Goal: Information Seeking & Learning: Learn about a topic

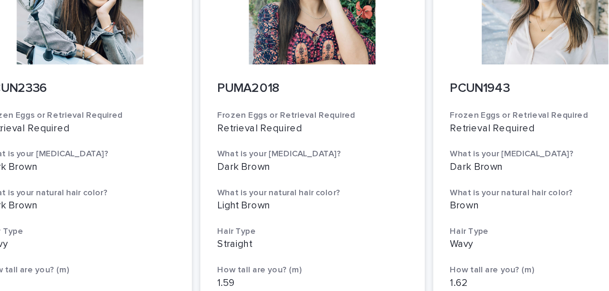
scroll to position [3451, 0]
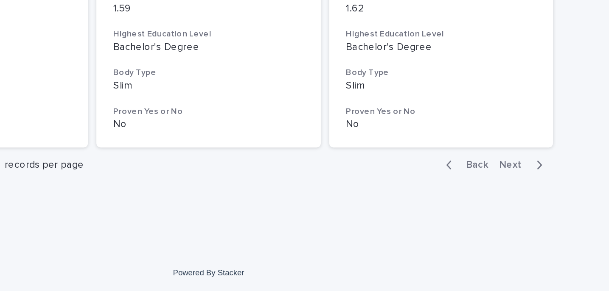
click at [485, 216] on span "Next" at bounding box center [489, 215] width 19 height 6
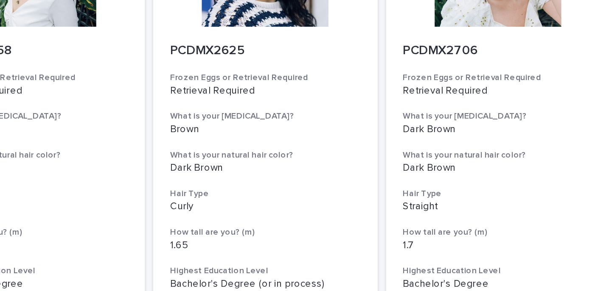
scroll to position [3451, 0]
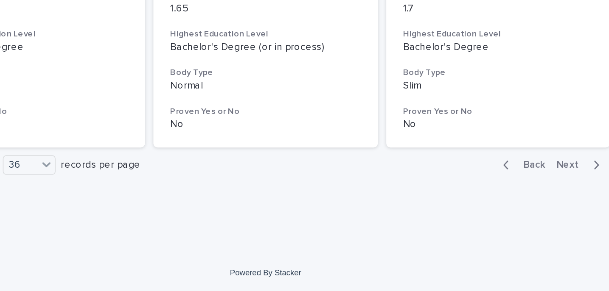
click at [485, 215] on span "Next" at bounding box center [489, 215] width 19 height 6
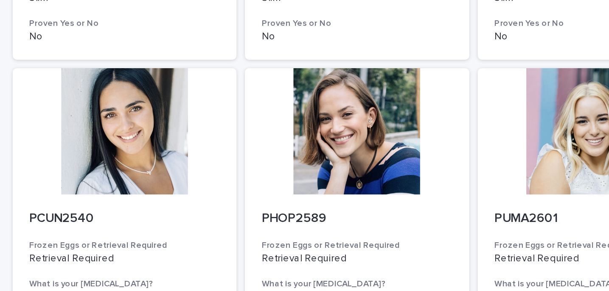
scroll to position [3451, 0]
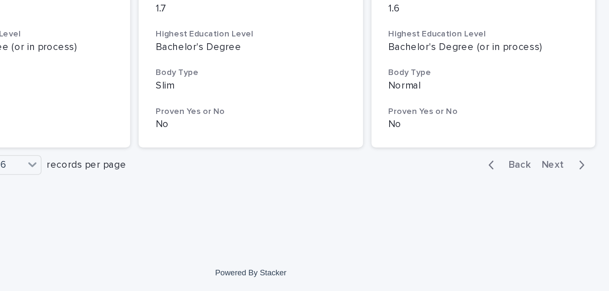
click at [488, 215] on span "Next" at bounding box center [489, 215] width 19 height 6
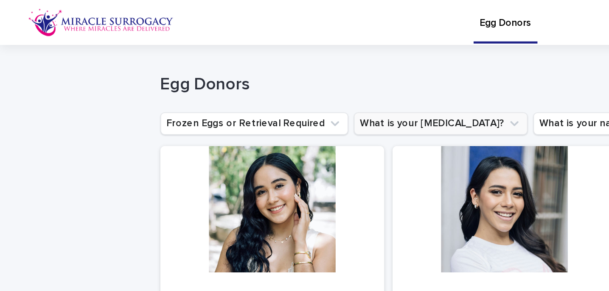
click at [229, 75] on button "What is your [MEDICAL_DATA]?" at bounding box center [265, 75] width 105 height 14
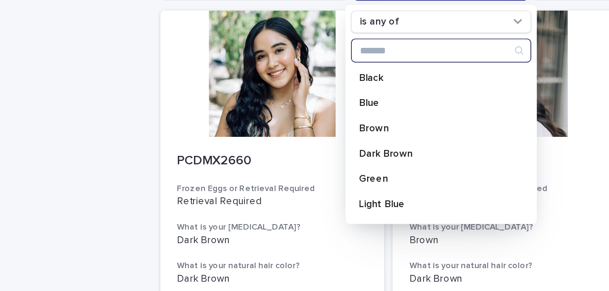
scroll to position [82, 0]
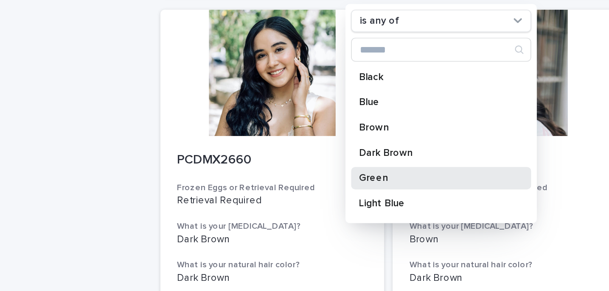
click at [228, 106] on p "Green" at bounding box center [262, 108] width 90 height 6
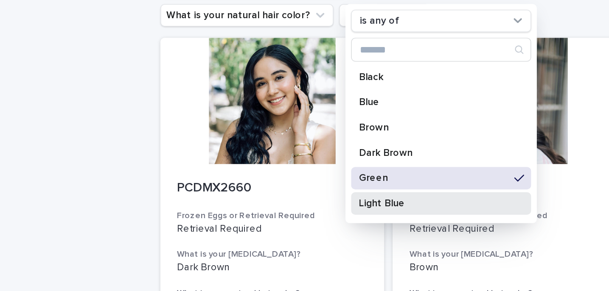
click at [227, 123] on p "Light Blue" at bounding box center [262, 123] width 90 height 6
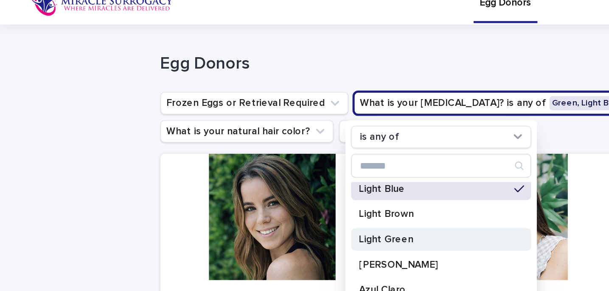
scroll to position [85, 0]
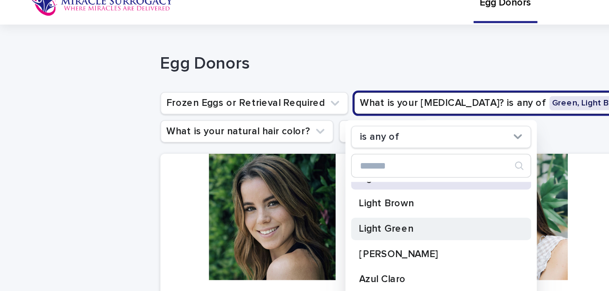
click at [227, 138] on p "Light Green" at bounding box center [262, 138] width 90 height 6
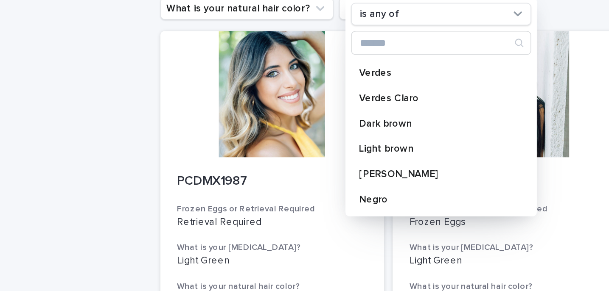
scroll to position [19, 0]
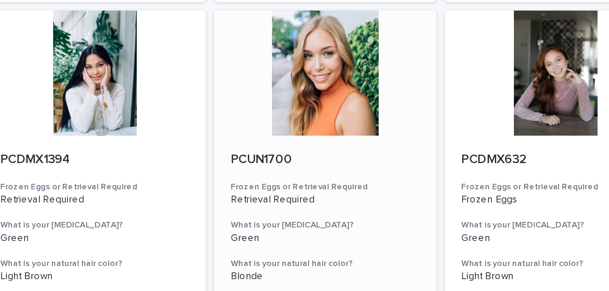
scroll to position [1588, 0]
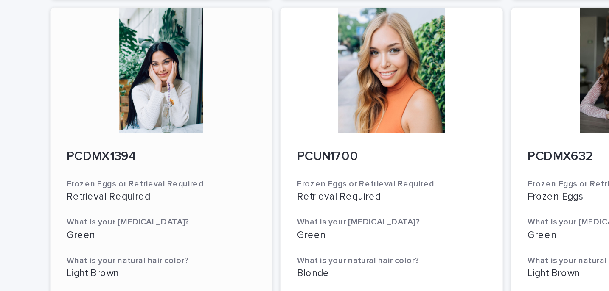
click at [172, 49] on div at bounding box center [164, 43] width 135 height 76
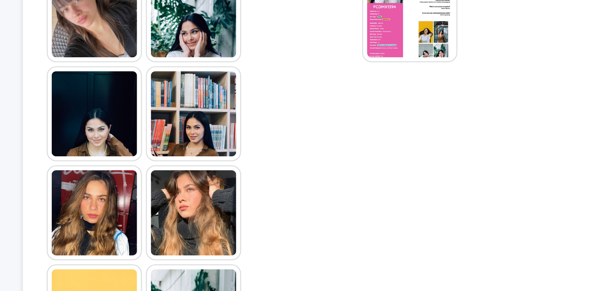
scroll to position [259, 0]
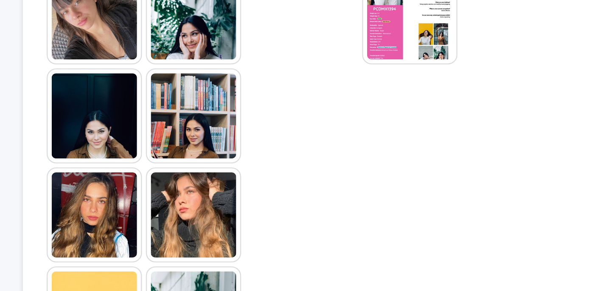
click at [134, 86] on img at bounding box center [127, 81] width 41 height 41
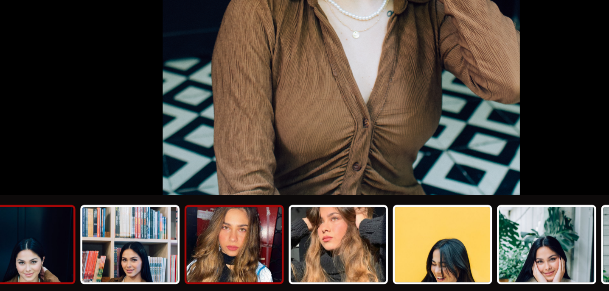
click at [261, 266] on img at bounding box center [258, 270] width 41 height 32
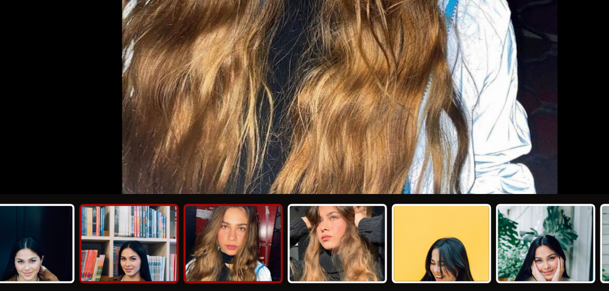
click at [224, 267] on img at bounding box center [214, 270] width 41 height 32
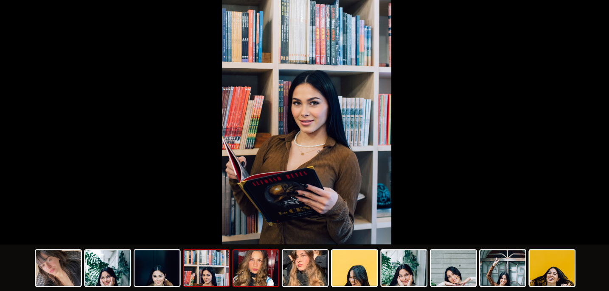
click at [265, 268] on img at bounding box center [258, 270] width 41 height 32
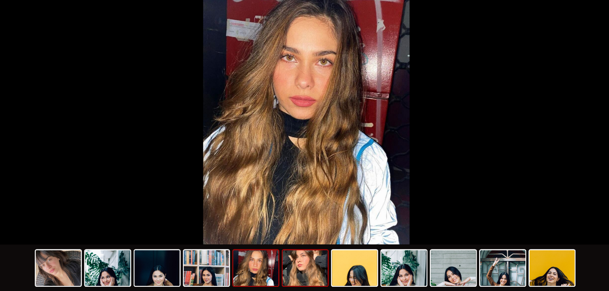
click at [296, 273] on img at bounding box center [303, 270] width 41 height 32
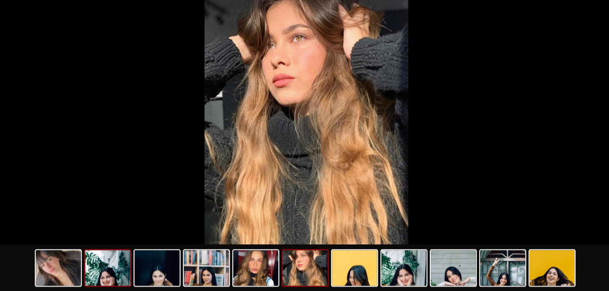
click at [125, 280] on img at bounding box center [125, 270] width 41 height 32
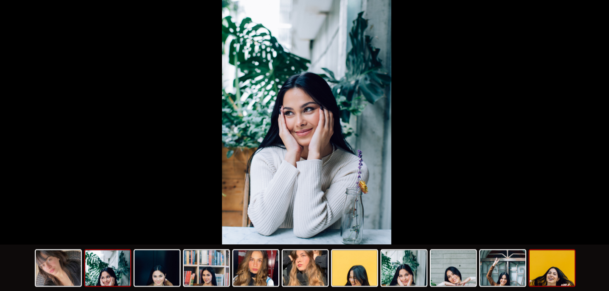
click at [531, 285] on img at bounding box center [526, 270] width 41 height 32
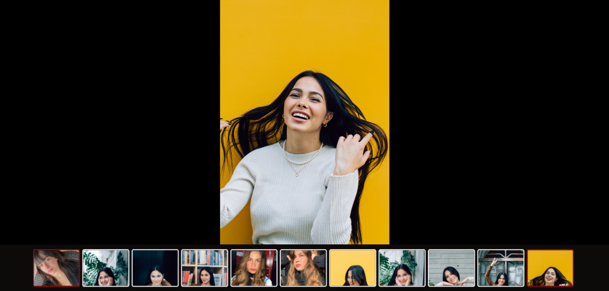
click at [90, 273] on img at bounding box center [80, 270] width 41 height 32
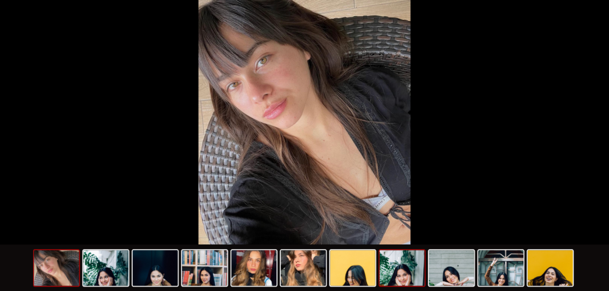
click at [395, 279] on img at bounding box center [392, 270] width 41 height 32
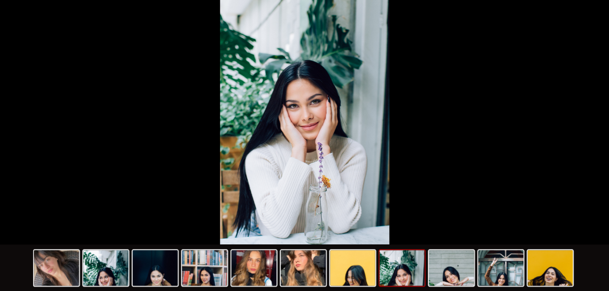
click at [479, 289] on div at bounding box center [304, 271] width 490 height 45
click at [173, 278] on img at bounding box center [169, 270] width 41 height 32
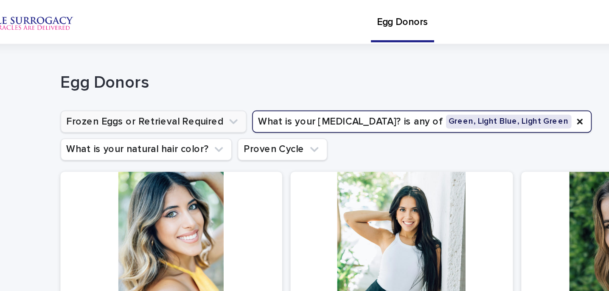
click at [165, 77] on button "Frozen Eggs or Retrieval Required" at bounding box center [153, 75] width 113 height 14
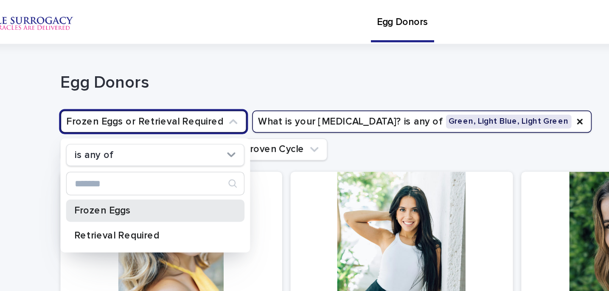
click at [129, 127] on p "Frozen Eggs" at bounding box center [150, 129] width 90 height 6
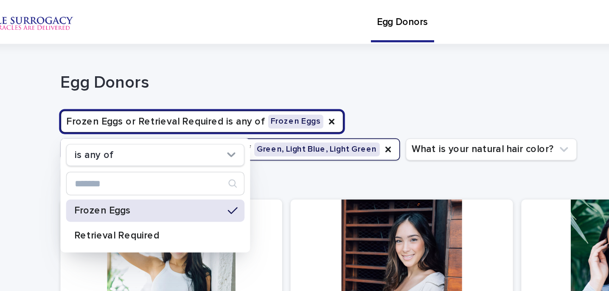
click at [300, 98] on ul "Frozen Eggs or Retrieval Required is any of Frozen Eggs is any of Frozen Eggs R…" at bounding box center [281, 91] width 372 height 51
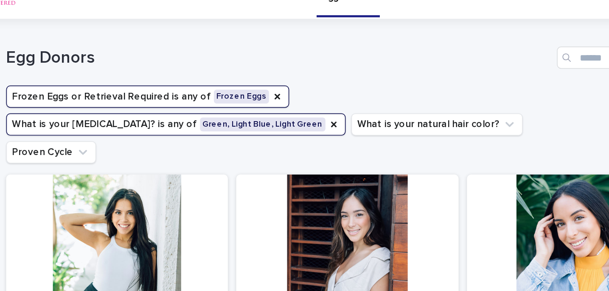
scroll to position [11, 0]
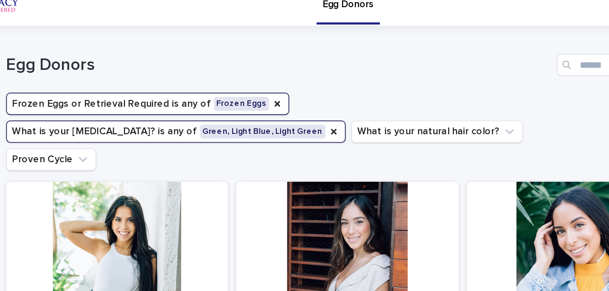
click at [233, 65] on button "Frozen Eggs or Retrieval Required is any of Frozen Eggs" at bounding box center [183, 64] width 172 height 14
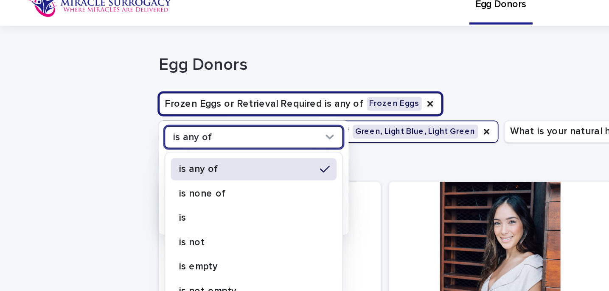
click at [120, 102] on p "is any of" at bounding box center [150, 104] width 82 height 6
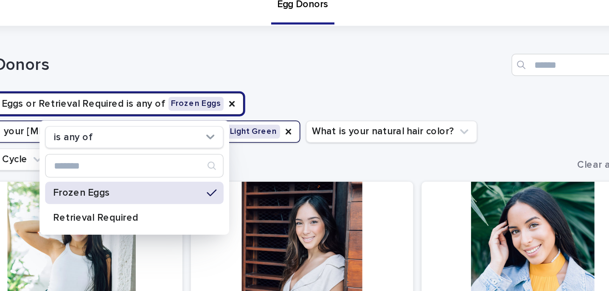
click at [457, 61] on ul "Frozen Eggs or Retrieval Required is any of Frozen Eggs is any of Frozen Eggs R…" at bounding box center [281, 80] width 372 height 51
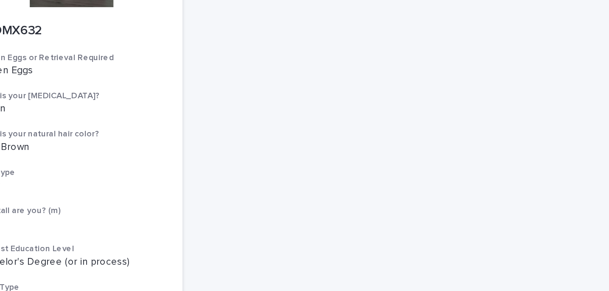
scroll to position [0, 0]
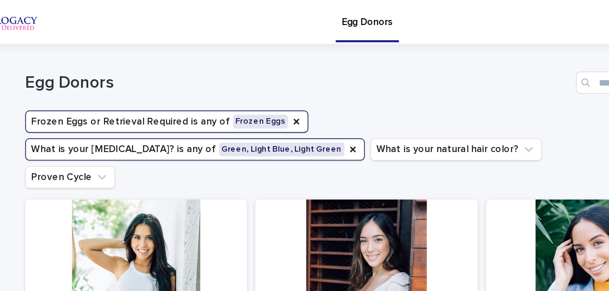
click at [234, 76] on button "Frozen Eggs or Retrieval Required is any of Frozen Eggs" at bounding box center [183, 75] width 172 height 14
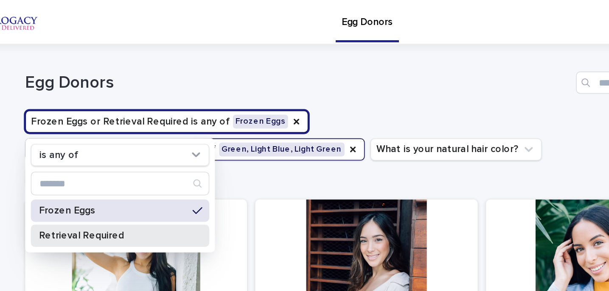
click at [151, 142] on p "Retrieval Required" at bounding box center [150, 144] width 90 height 6
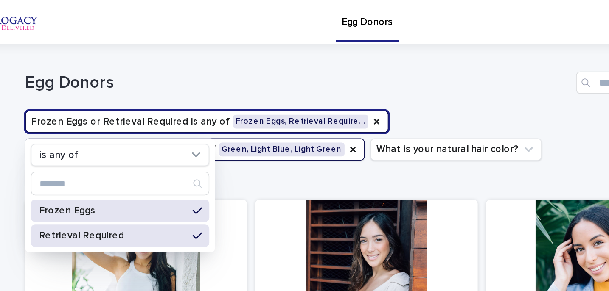
click at [296, 57] on div "Egg Donors" at bounding box center [305, 51] width 416 height 14
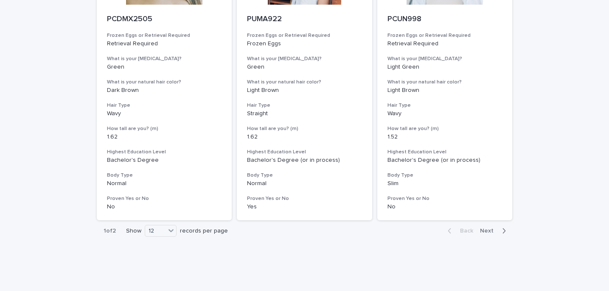
scroll to position [1087, 0]
click at [490, 229] on span "Next" at bounding box center [489, 232] width 19 height 6
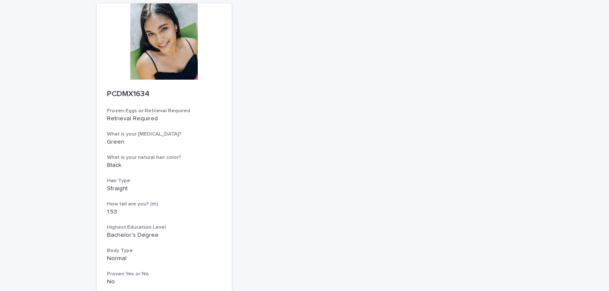
scroll to position [789, 0]
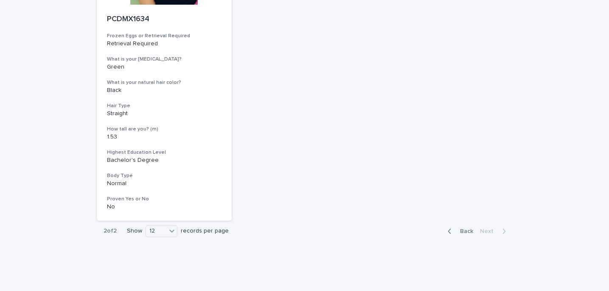
click at [469, 229] on span "Back" at bounding box center [464, 232] width 18 height 6
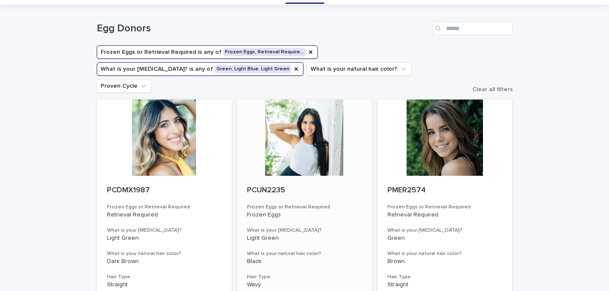
scroll to position [23, 0]
click at [248, 70] on button "What is your [MEDICAL_DATA]? is any of Green, Light Blue, Light Green" at bounding box center [200, 69] width 207 height 14
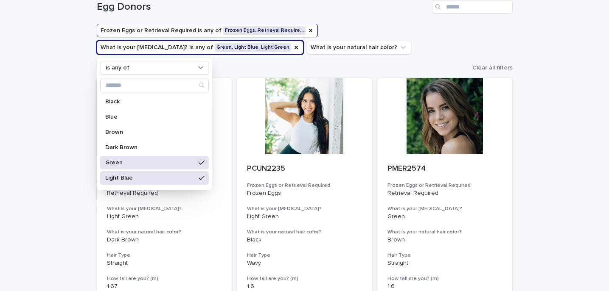
scroll to position [26, 0]
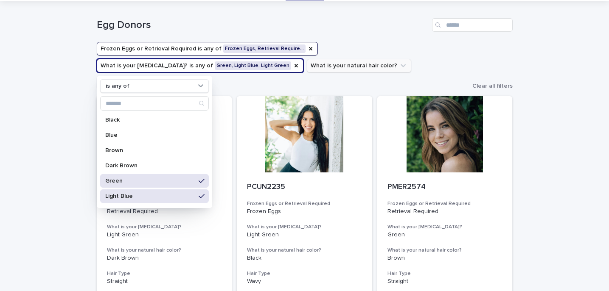
click at [324, 64] on button "What is your natural hair color?" at bounding box center [359, 66] width 104 height 14
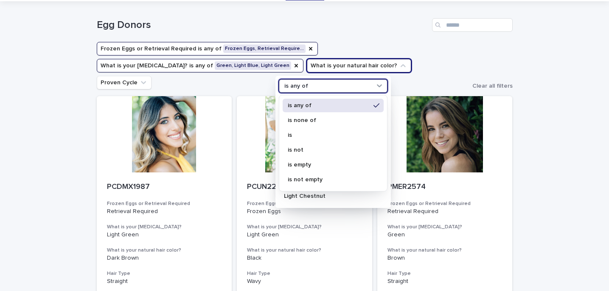
click at [311, 83] on div "is any of" at bounding box center [328, 86] width 94 height 9
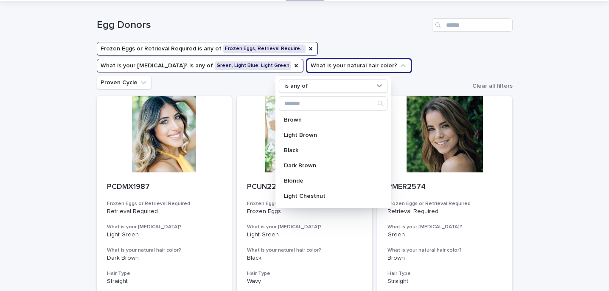
click at [210, 68] on button "What is your [MEDICAL_DATA]? is any of Green, Light Blue, Light Green" at bounding box center [200, 66] width 207 height 14
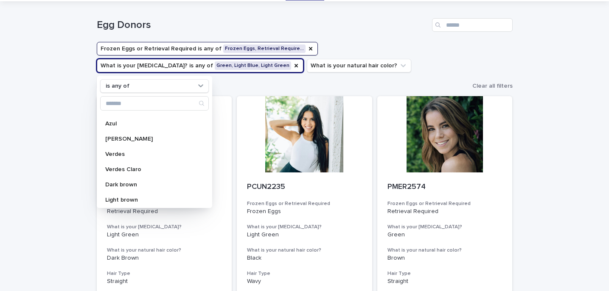
scroll to position [197, 0]
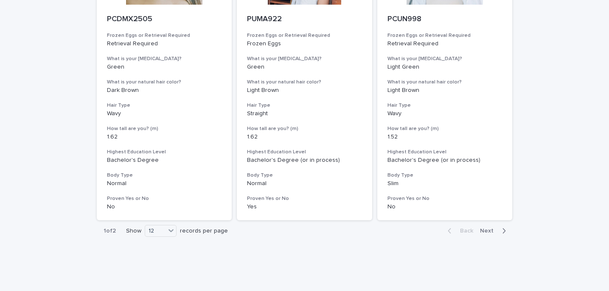
scroll to position [1086, 0]
click at [172, 231] on icon at bounding box center [170, 232] width 5 height 3
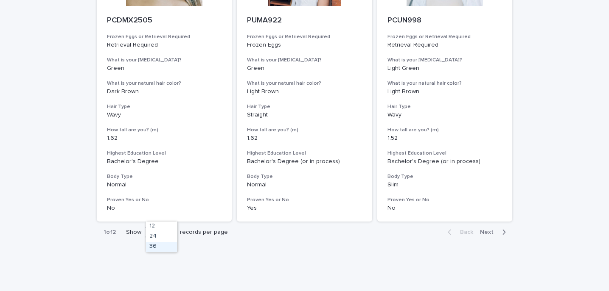
click at [158, 248] on div "36" at bounding box center [161, 247] width 31 height 10
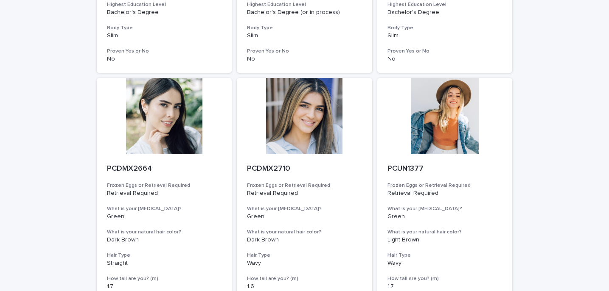
scroll to position [0, 0]
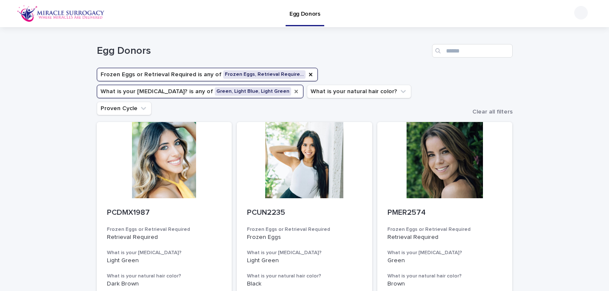
click at [293, 92] on icon "What is your eye color?" at bounding box center [296, 91] width 7 height 7
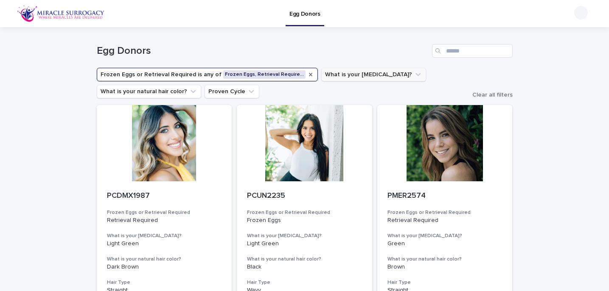
click at [307, 78] on div "Frozen Eggs or Retrieval Required" at bounding box center [310, 74] width 7 height 8
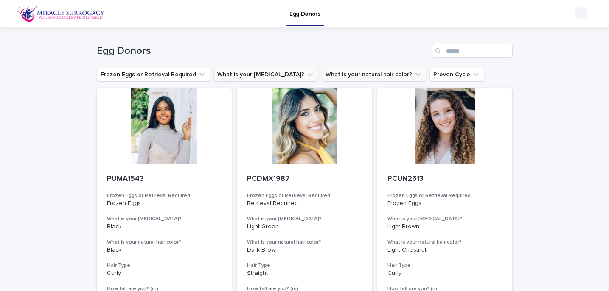
click at [343, 74] on button "What is your natural hair color?" at bounding box center [374, 75] width 104 height 14
click at [366, 77] on button "What is your natural hair color?" at bounding box center [374, 75] width 104 height 14
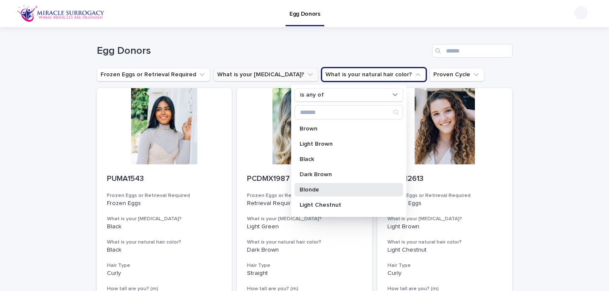
click at [311, 190] on p "Blonde" at bounding box center [345, 190] width 90 height 6
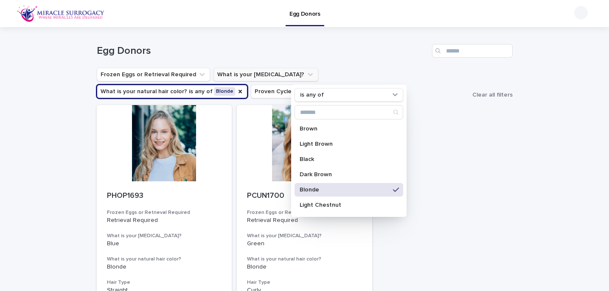
click at [461, 176] on div "PHOP1693 Frozen Eggs or Retrieval Required Retrieval Required What is your [MED…" at bounding box center [305, 251] width 416 height 293
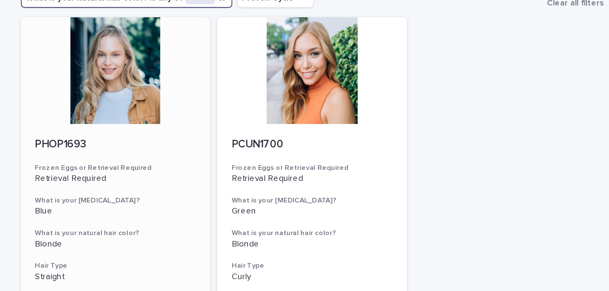
scroll to position [47, 0]
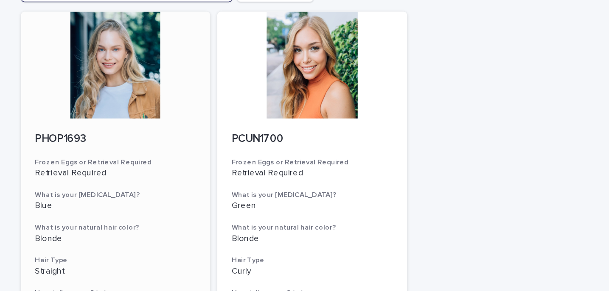
click at [185, 122] on div at bounding box center [164, 96] width 135 height 76
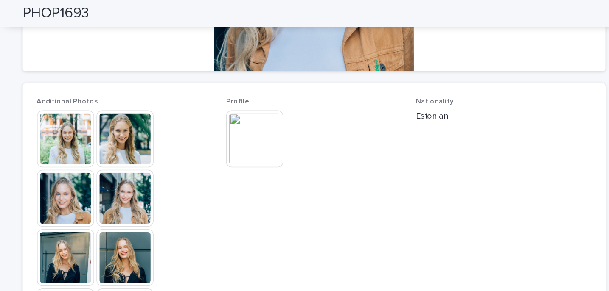
scroll to position [200, 0]
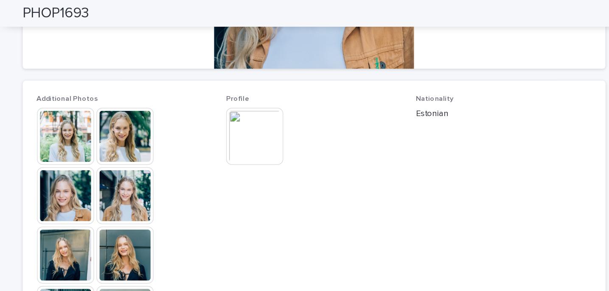
click at [262, 98] on img at bounding box center [262, 97] width 41 height 41
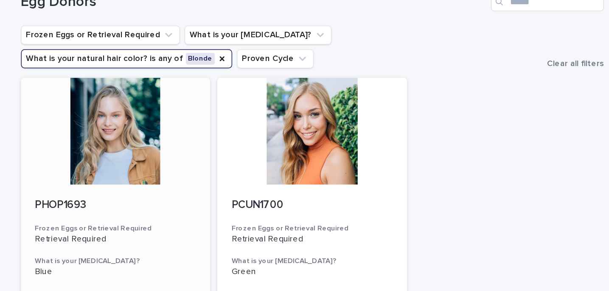
click at [165, 143] on div at bounding box center [164, 143] width 135 height 76
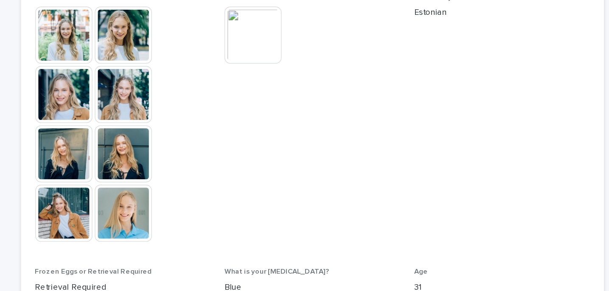
scroll to position [224, 0]
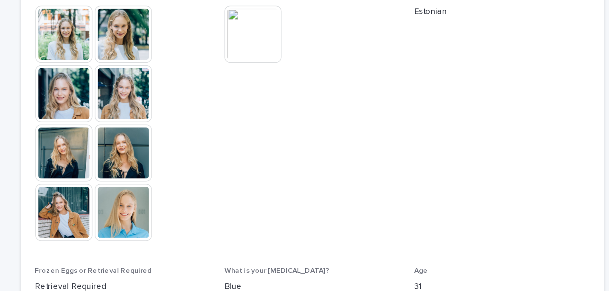
click at [171, 79] on img at bounding box center [169, 74] width 41 height 41
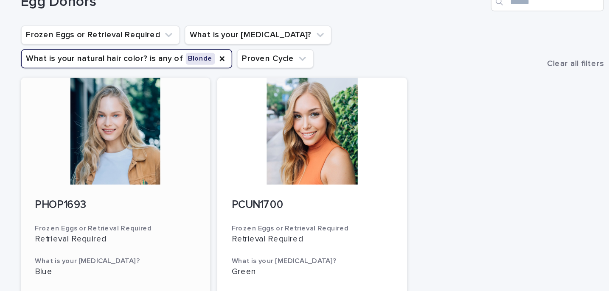
click at [151, 154] on div at bounding box center [164, 143] width 135 height 76
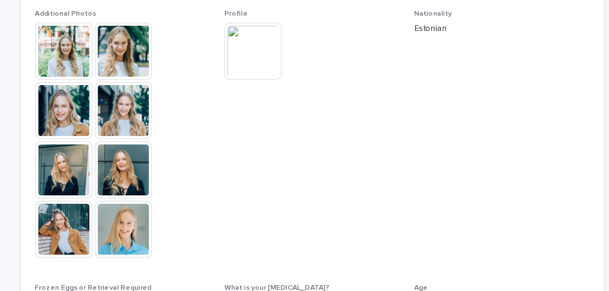
scroll to position [215, 0]
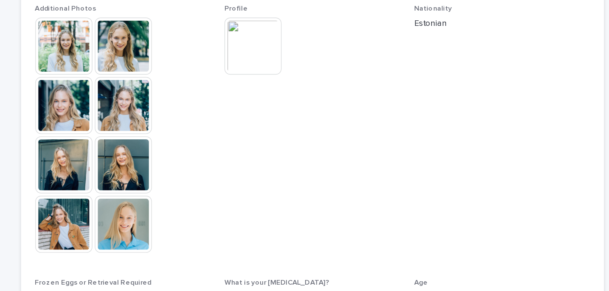
click at [262, 93] on img at bounding box center [262, 82] width 41 height 41
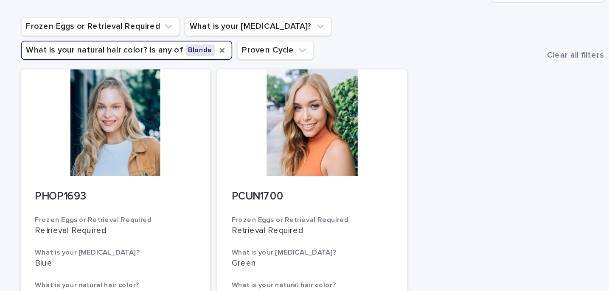
click at [242, 90] on icon "What is your natural hair color?" at bounding box center [239, 91] width 3 height 3
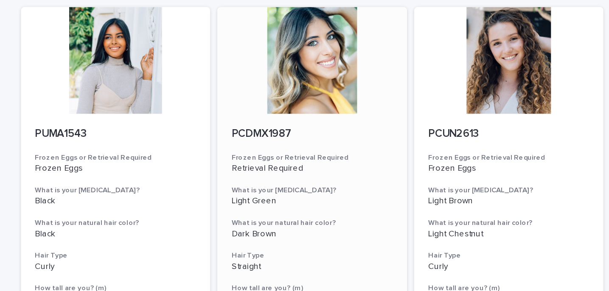
click at [237, 112] on div at bounding box center [304, 126] width 135 height 76
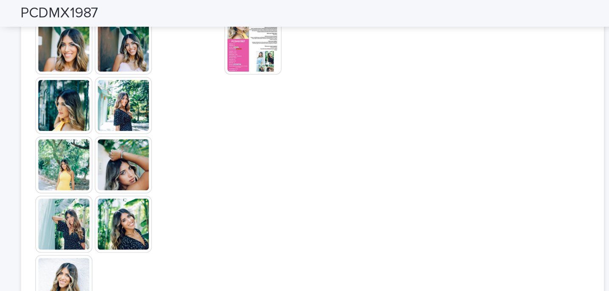
scroll to position [269, 0]
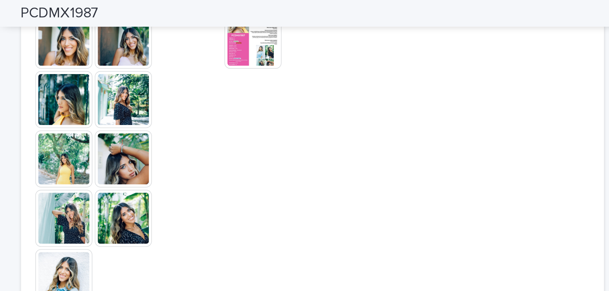
click at [168, 150] on img at bounding box center [169, 156] width 41 height 41
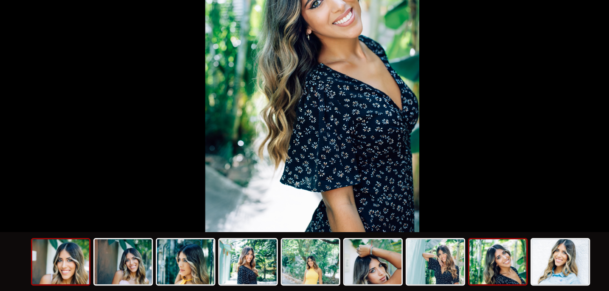
click at [134, 277] on img at bounding box center [125, 270] width 41 height 32
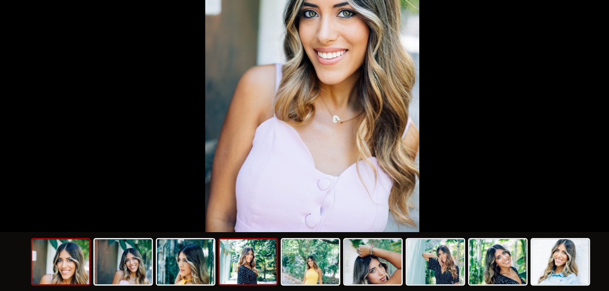
click at [268, 272] on img at bounding box center [258, 270] width 41 height 32
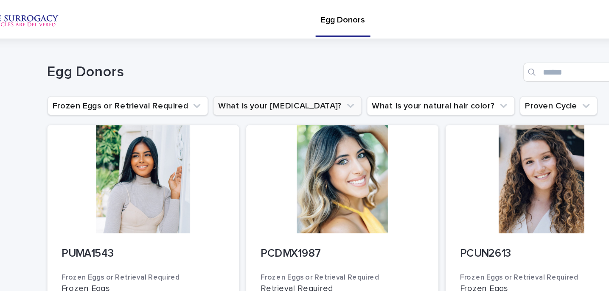
click at [260, 76] on button "What is your [MEDICAL_DATA]?" at bounding box center [265, 75] width 105 height 14
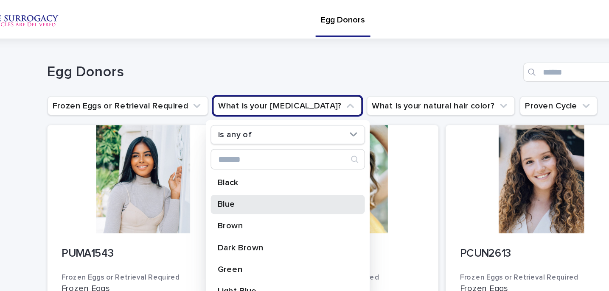
click at [228, 143] on p "Blue" at bounding box center [262, 144] width 90 height 6
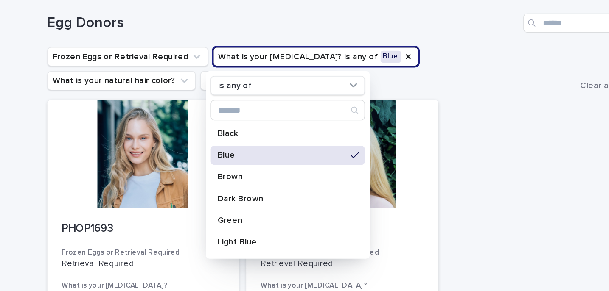
scroll to position [59, 0]
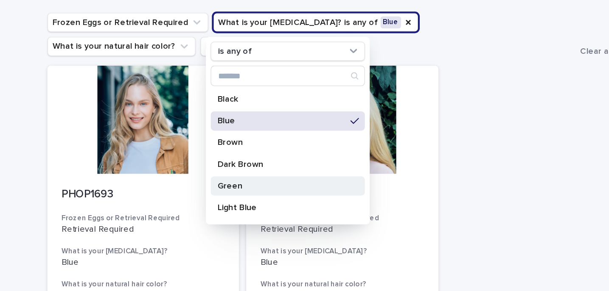
click at [230, 130] on p "Green" at bounding box center [262, 131] width 90 height 6
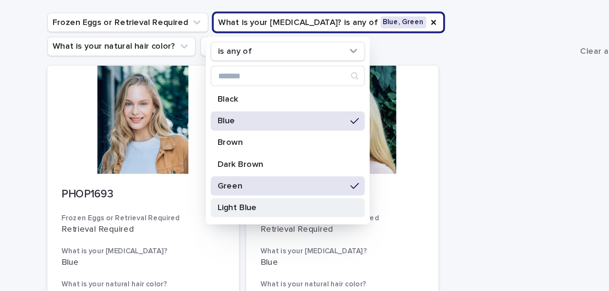
click at [232, 146] on p "Light Blue" at bounding box center [262, 146] width 90 height 6
click at [240, 145] on p "Light Blue" at bounding box center [262, 146] width 90 height 6
click at [235, 147] on p "Light Blue" at bounding box center [262, 146] width 90 height 6
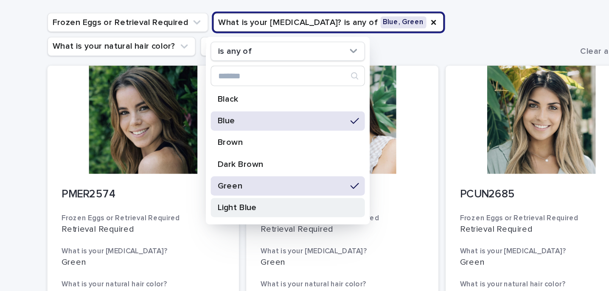
click at [427, 71] on div at bounding box center [444, 84] width 135 height 76
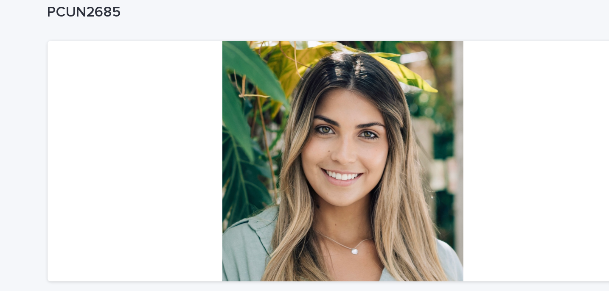
scroll to position [52, 0]
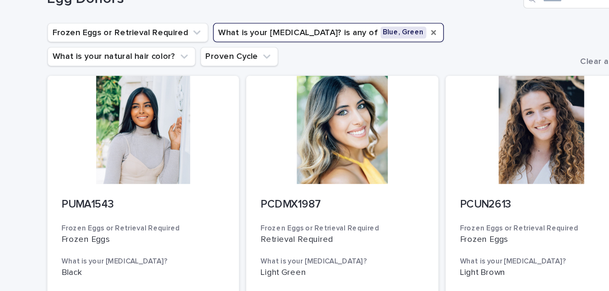
click at [318, 30] on button "What is your [MEDICAL_DATA]? is any of Blue, Green" at bounding box center [294, 23] width 162 height 14
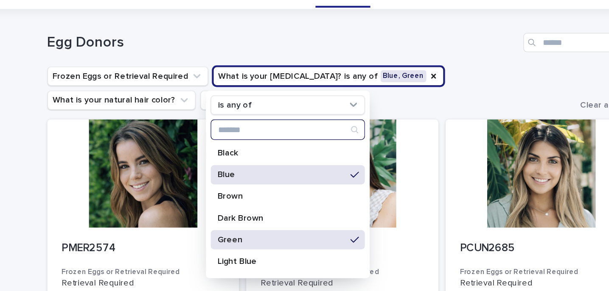
scroll to position [43, 0]
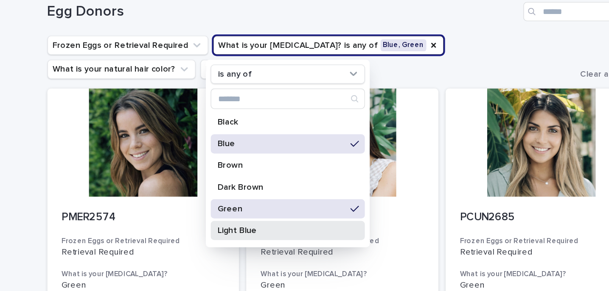
click at [237, 162] on p "Light Blue" at bounding box center [262, 163] width 90 height 6
click at [355, 53] on ul "Frozen Eggs or Retrieval Required What is your [MEDICAL_DATA]? is any of Blue, …" at bounding box center [281, 40] width 372 height 34
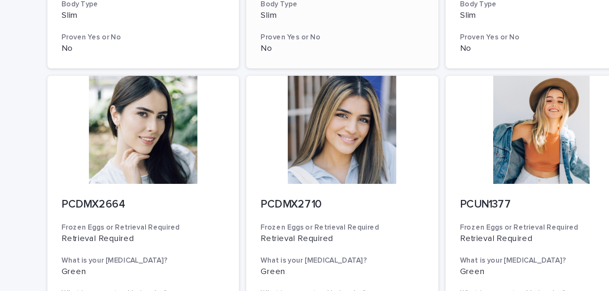
scroll to position [426, 0]
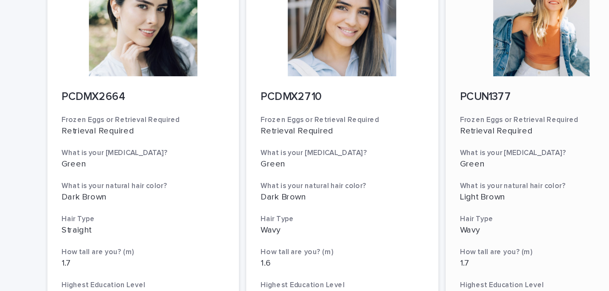
click at [439, 42] on div at bounding box center [444, 16] width 135 height 76
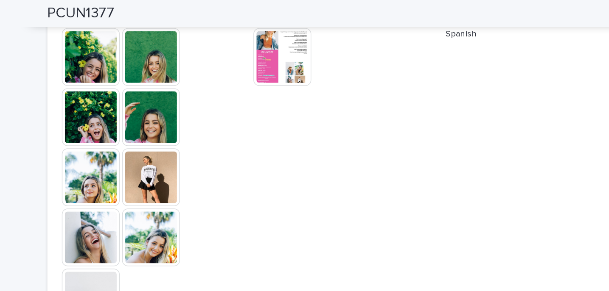
scroll to position [302, 0]
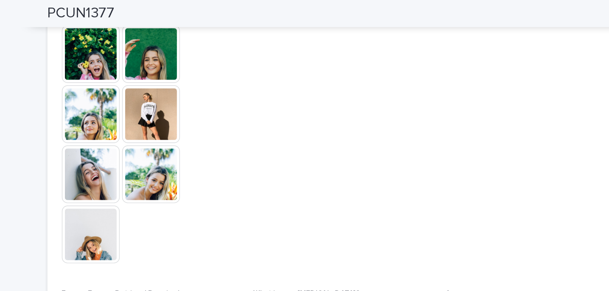
click at [174, 45] on img at bounding box center [169, 38] width 41 height 41
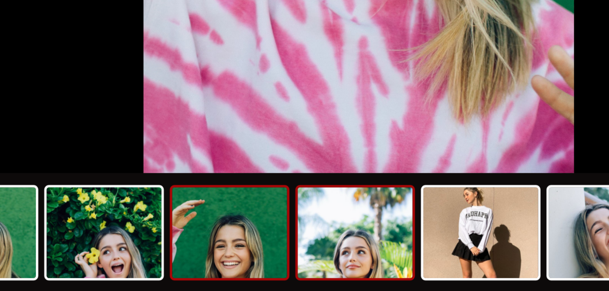
click at [301, 279] on img at bounding box center [303, 270] width 41 height 32
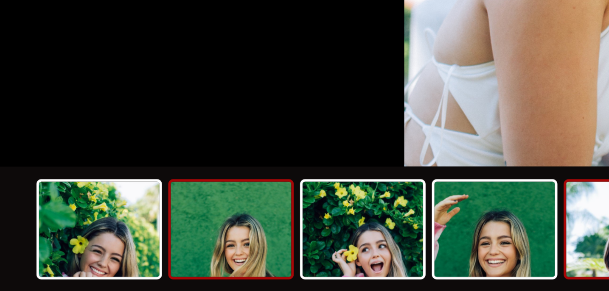
click at [162, 276] on img at bounding box center [169, 270] width 41 height 32
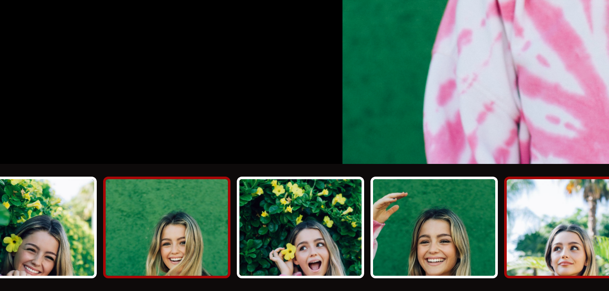
click at [301, 278] on img at bounding box center [303, 270] width 41 height 32
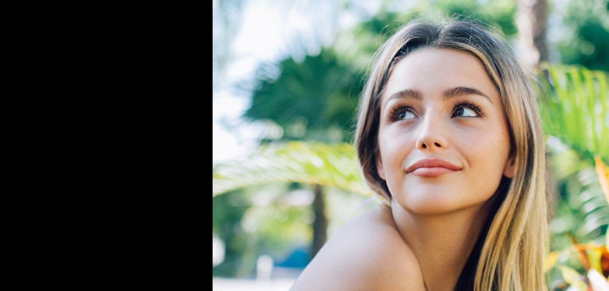
click at [321, 108] on img at bounding box center [304, 134] width 153 height 229
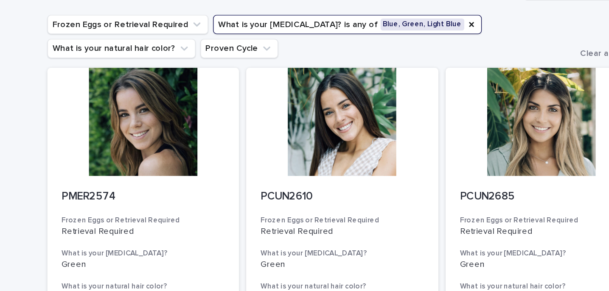
click at [320, 76] on button "What is your [MEDICAL_DATA]? is any of Blue, Green, Light Blue" at bounding box center [307, 75] width 189 height 14
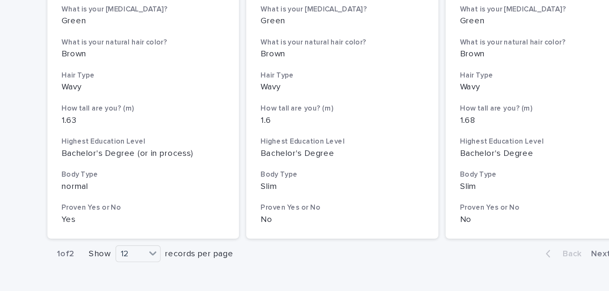
scroll to position [1087, 0]
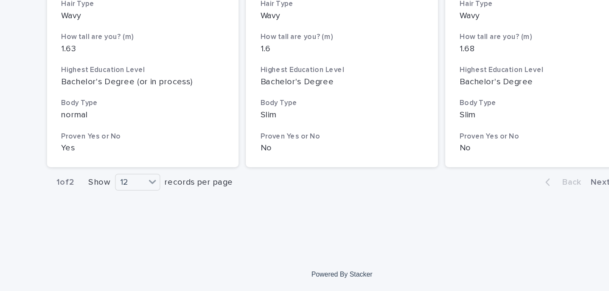
click at [484, 216] on span "Next" at bounding box center [489, 214] width 19 height 6
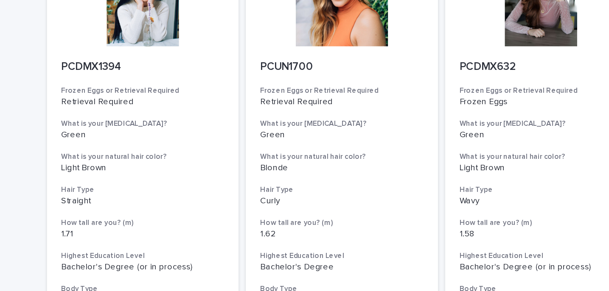
scroll to position [6, 0]
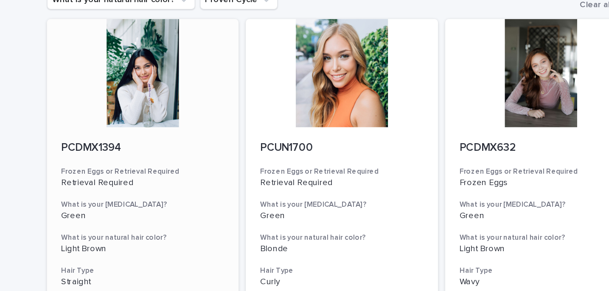
click at [178, 154] on div at bounding box center [164, 137] width 135 height 76
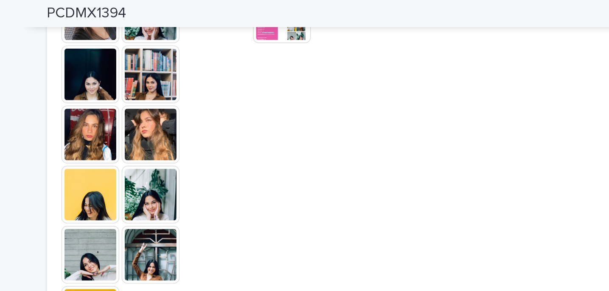
scroll to position [341, 0]
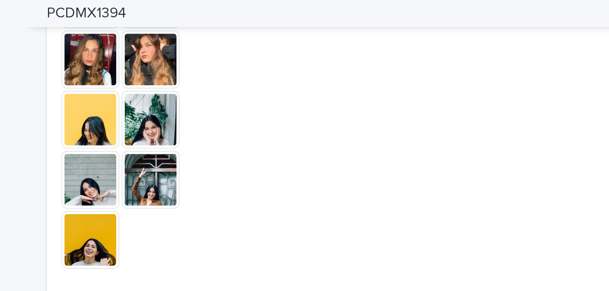
click at [170, 92] on img at bounding box center [169, 84] width 41 height 41
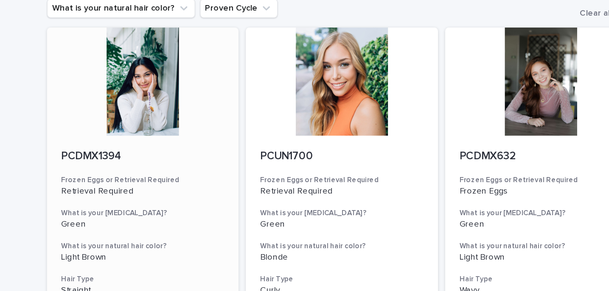
click at [160, 148] on div at bounding box center [164, 143] width 135 height 76
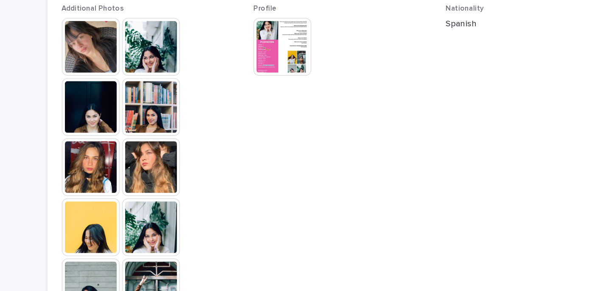
scroll to position [201, 0]
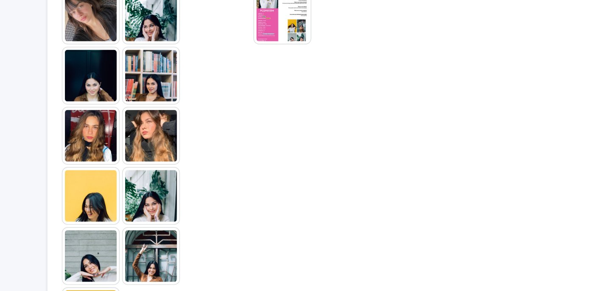
click at [167, 175] on img at bounding box center [169, 181] width 41 height 41
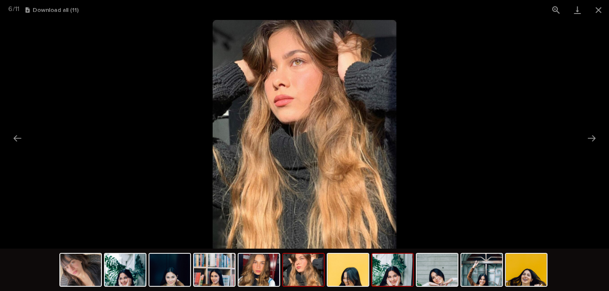
click at [394, 276] on img at bounding box center [392, 270] width 41 height 32
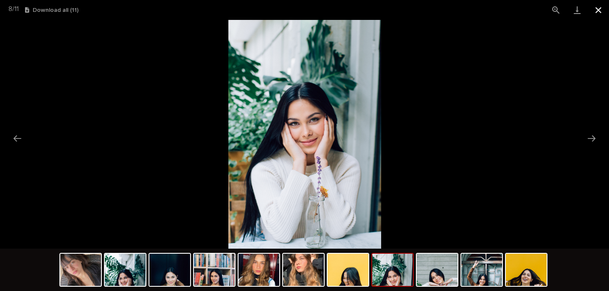
click at [597, 9] on button "Close gallery" at bounding box center [598, 10] width 21 height 20
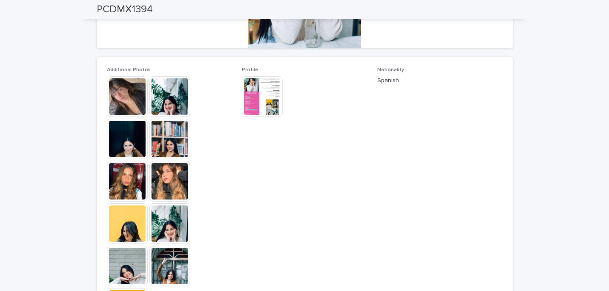
click at [273, 92] on img at bounding box center [262, 96] width 41 height 41
